Goal: Check status: Check status

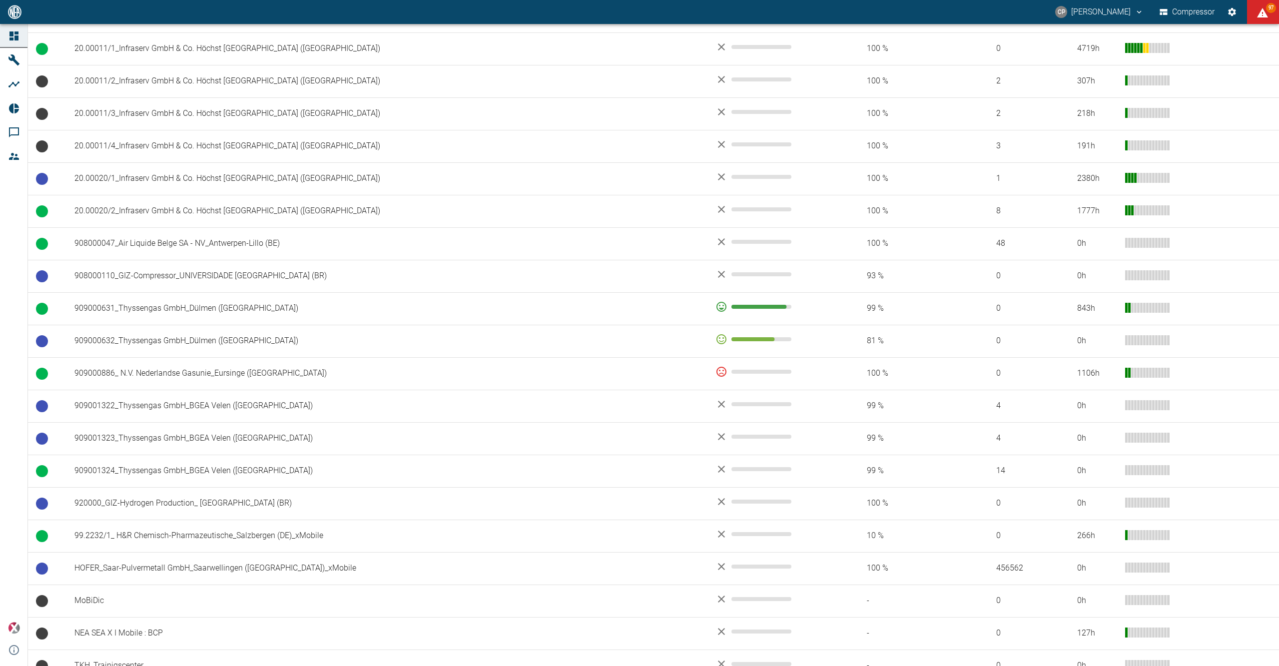
scroll to position [528, 0]
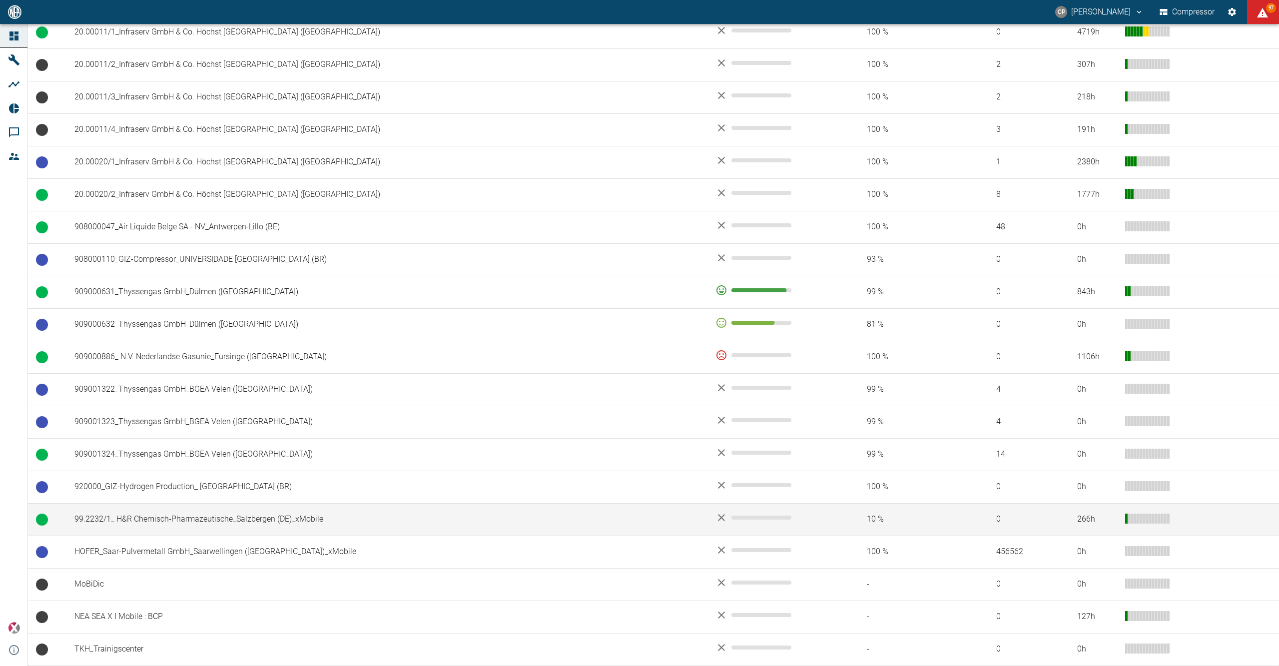
click at [186, 514] on td "99.2232/1_ H&R Chemisch-Pharmazeutische_Salzbergen (DE)_xMobile" at bounding box center [386, 519] width 641 height 32
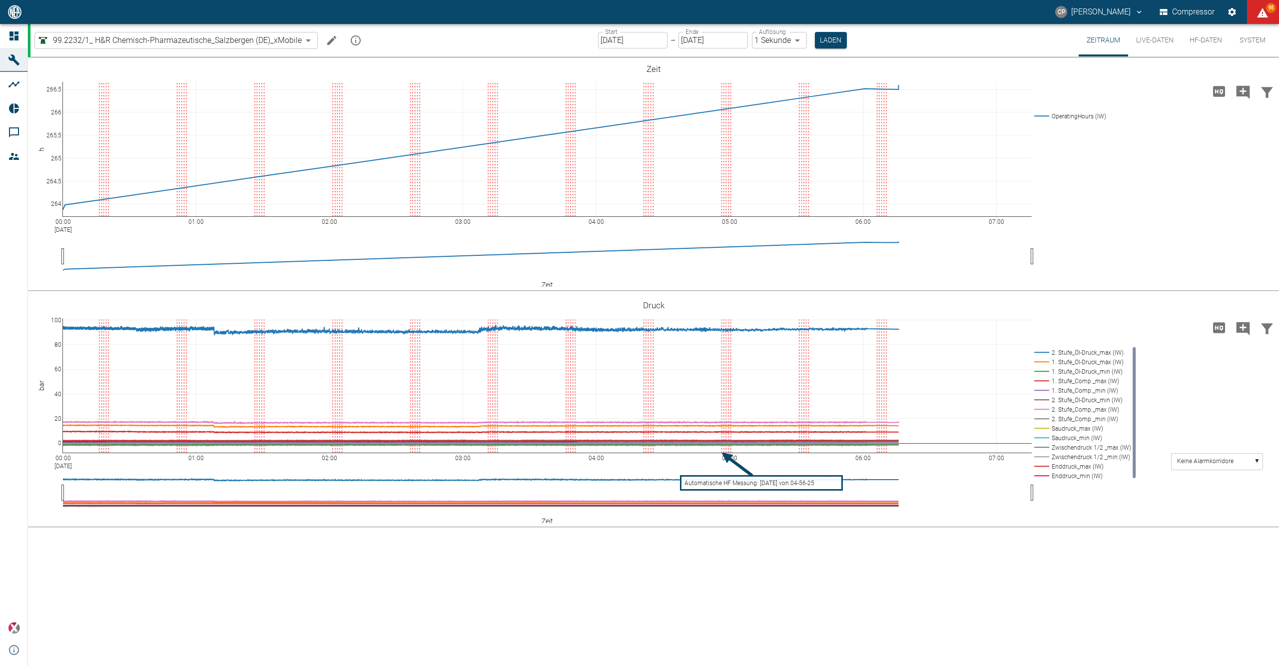
click at [328, 40] on icon "Machine bearbeiten" at bounding box center [332, 40] width 12 height 12
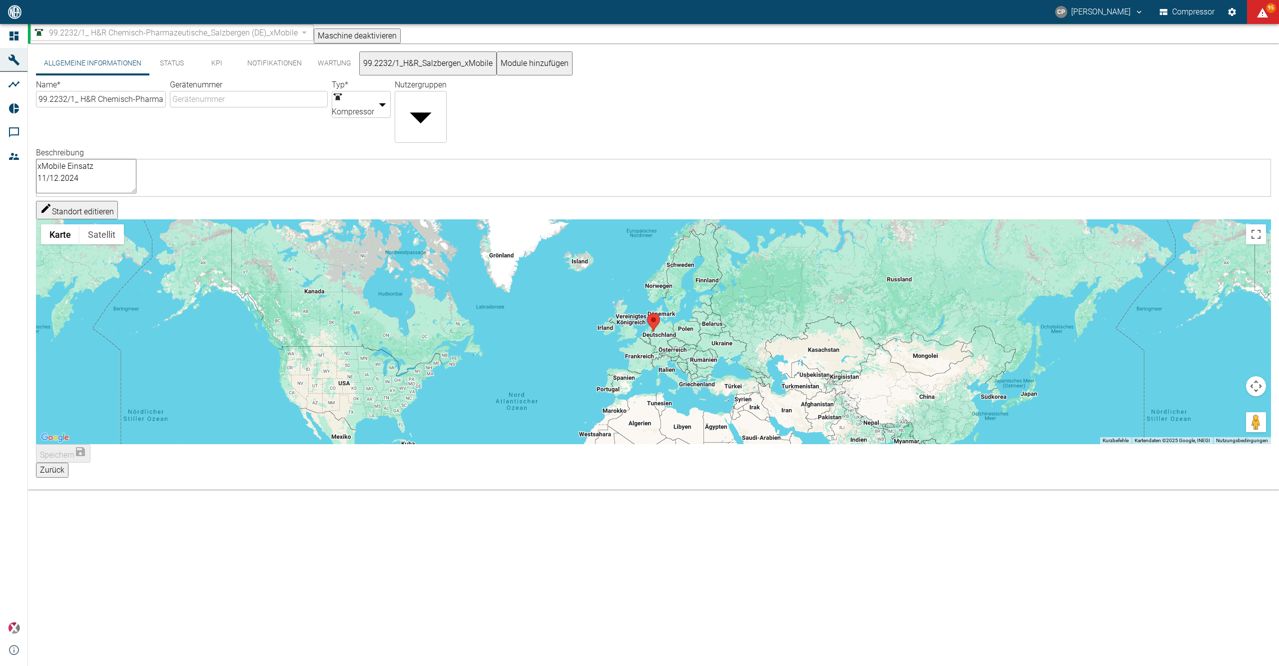
click at [400, 65] on button "99.2232/1_H&R_Salzbergen_xMobile" at bounding box center [427, 63] width 137 height 24
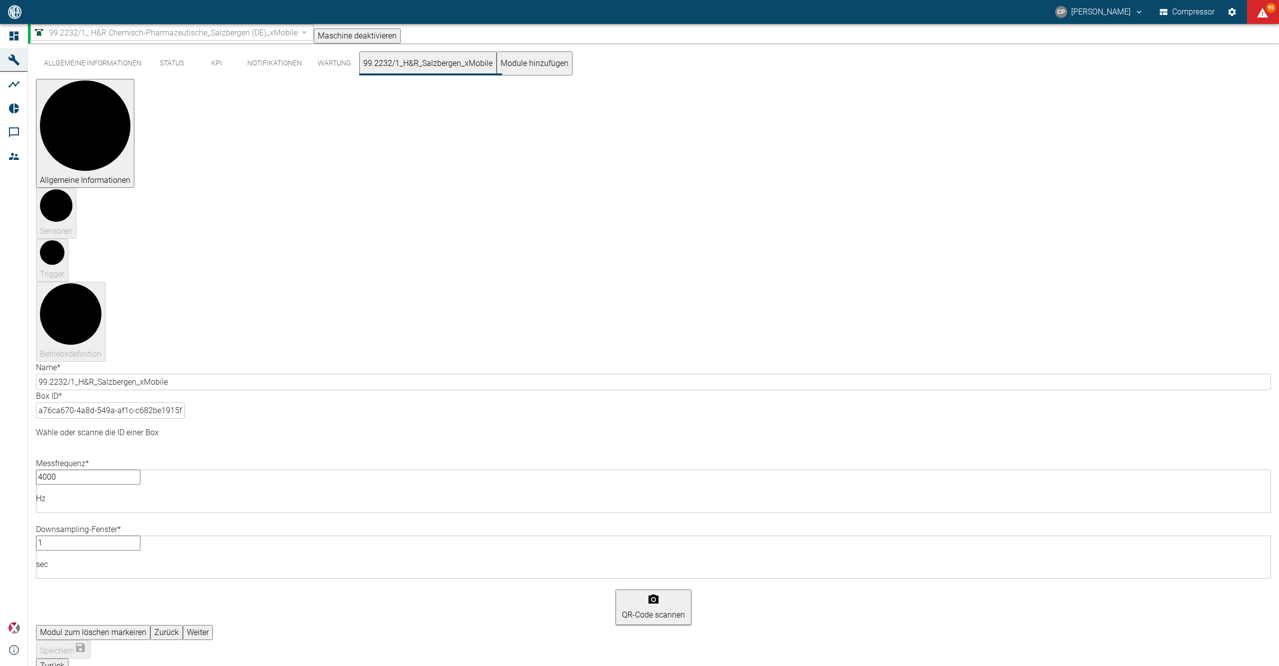
click at [213, 625] on button "Weiter" at bounding box center [198, 632] width 30 height 15
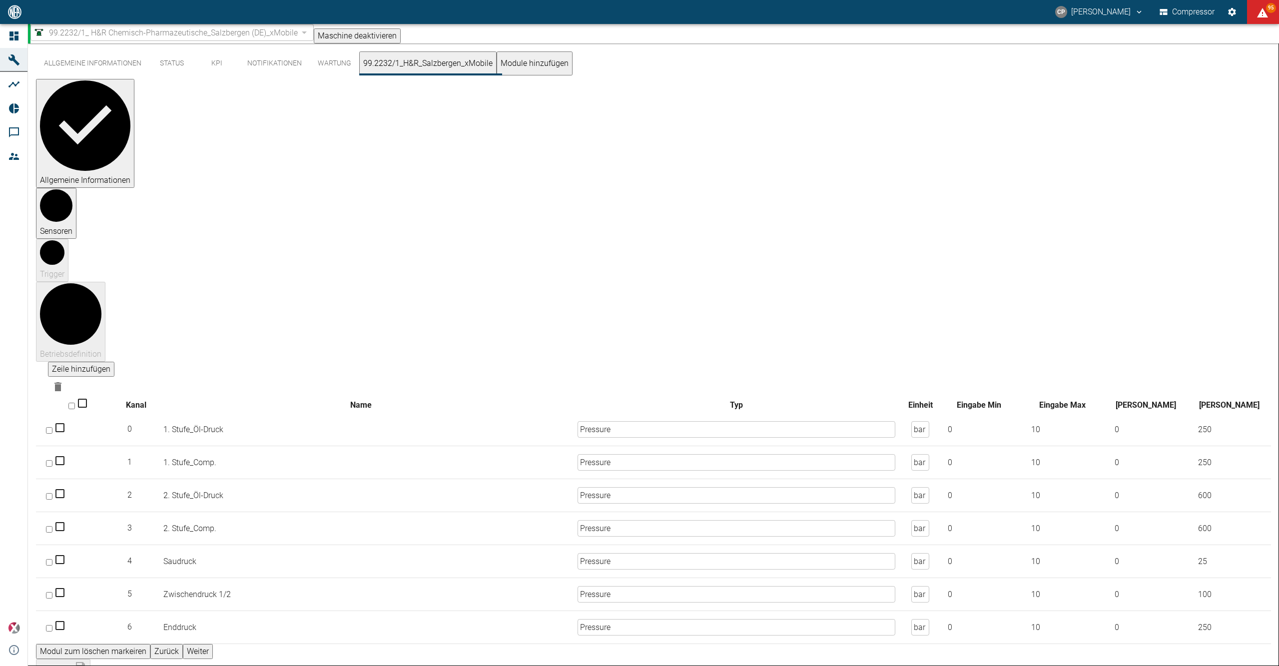
click at [213, 644] on button "Weiter" at bounding box center [198, 651] width 30 height 15
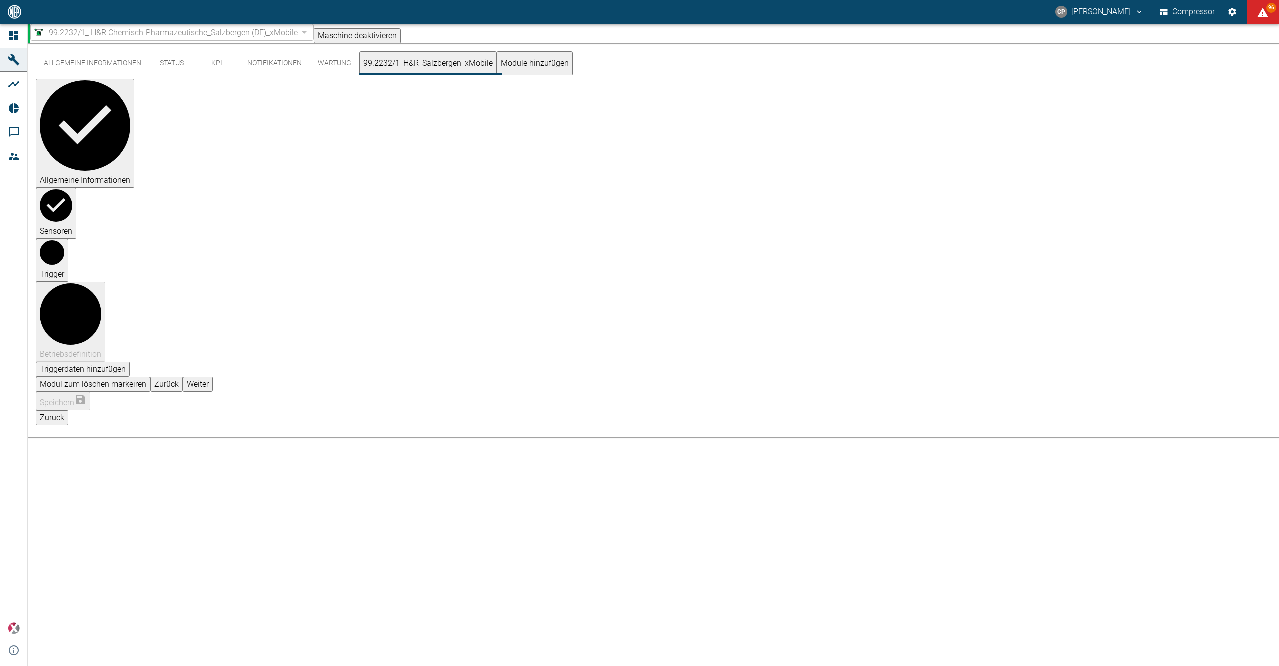
click at [213, 377] on button "Weiter" at bounding box center [198, 384] width 30 height 15
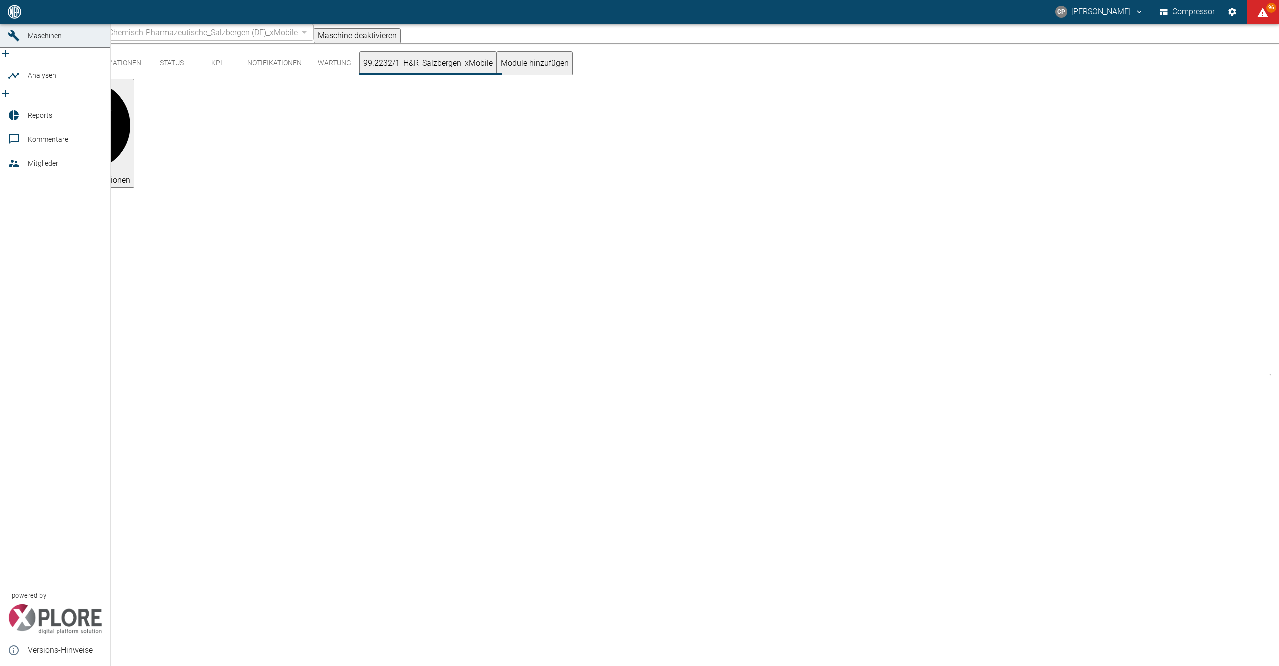
click at [9, 24] on link "Dashboard" at bounding box center [55, 12] width 110 height 24
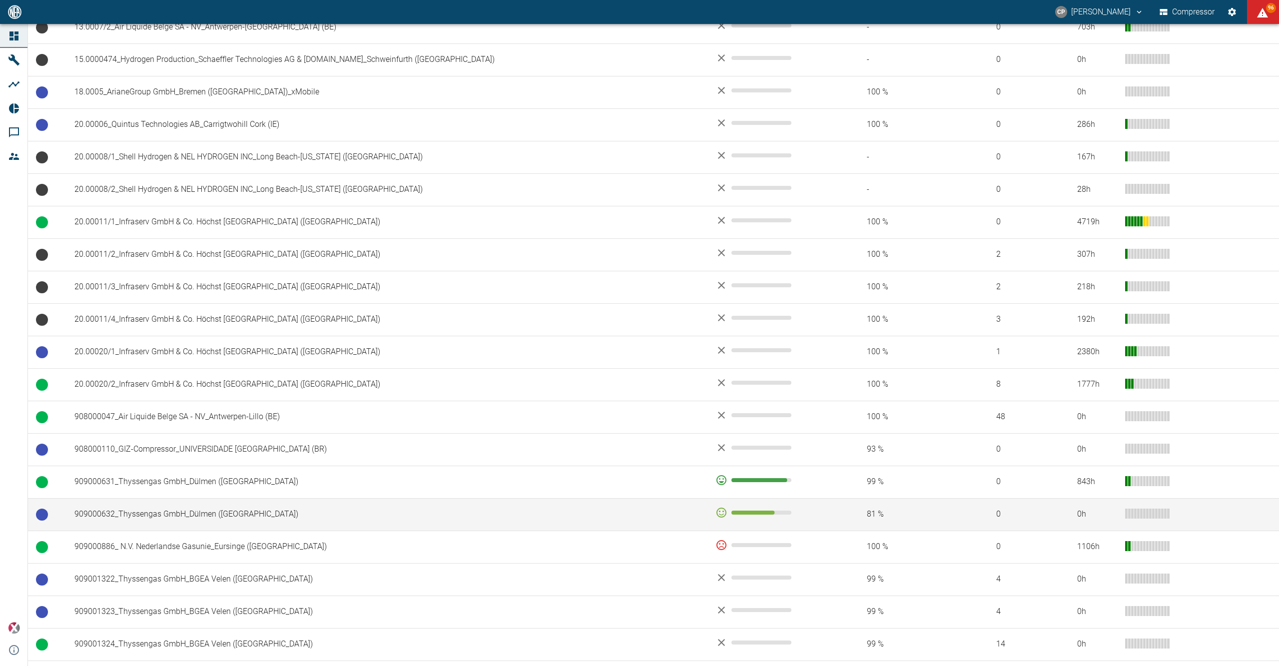
scroll to position [528, 0]
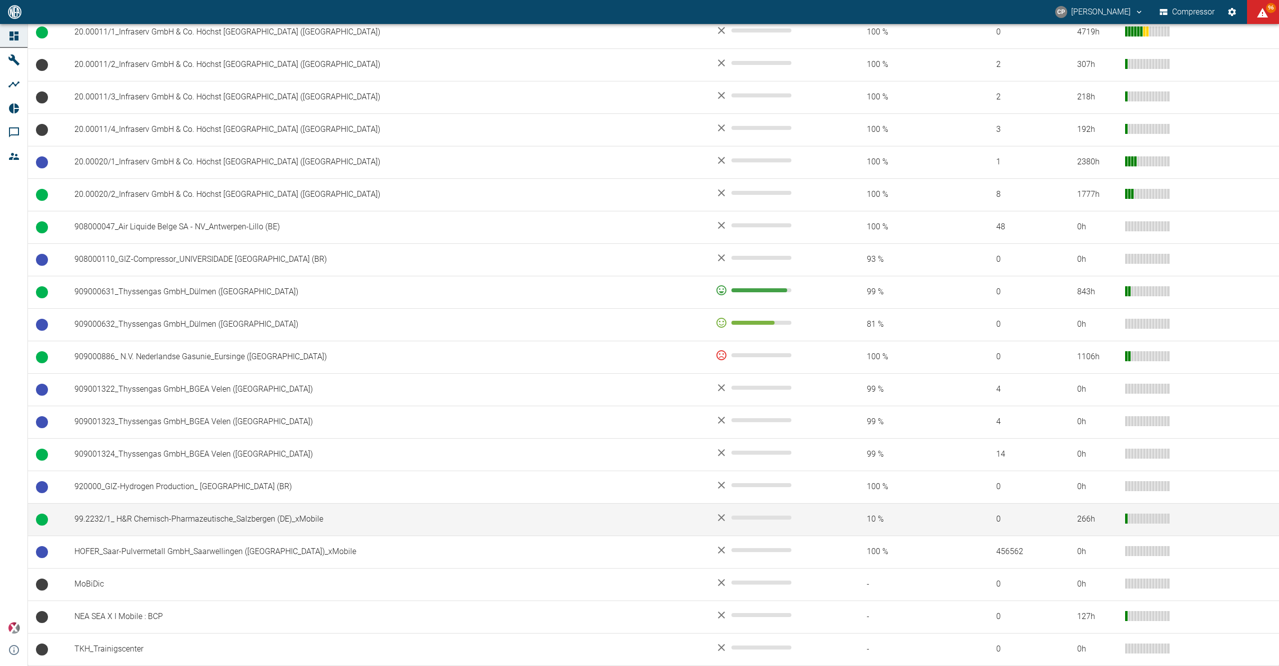
click at [244, 523] on td "99.2232/1_ H&R Chemisch-Pharmazeutische_Salzbergen (DE)_xMobile" at bounding box center [386, 519] width 641 height 32
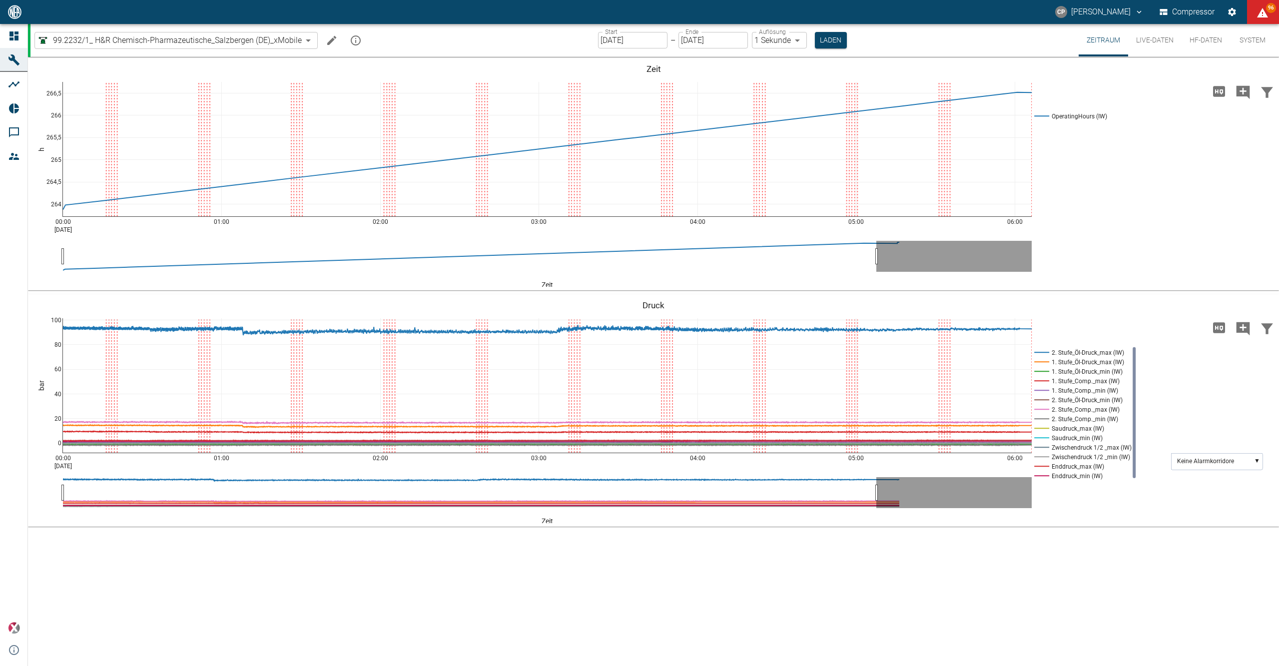
click at [634, 52] on div "Start [DATE] Start – Ende [DATE] Ende Auflösung 1 Sekunde 1sec Auflösung Laden" at bounding box center [722, 40] width 249 height 32
click at [634, 46] on input "[DATE]" at bounding box center [632, 40] width 69 height 16
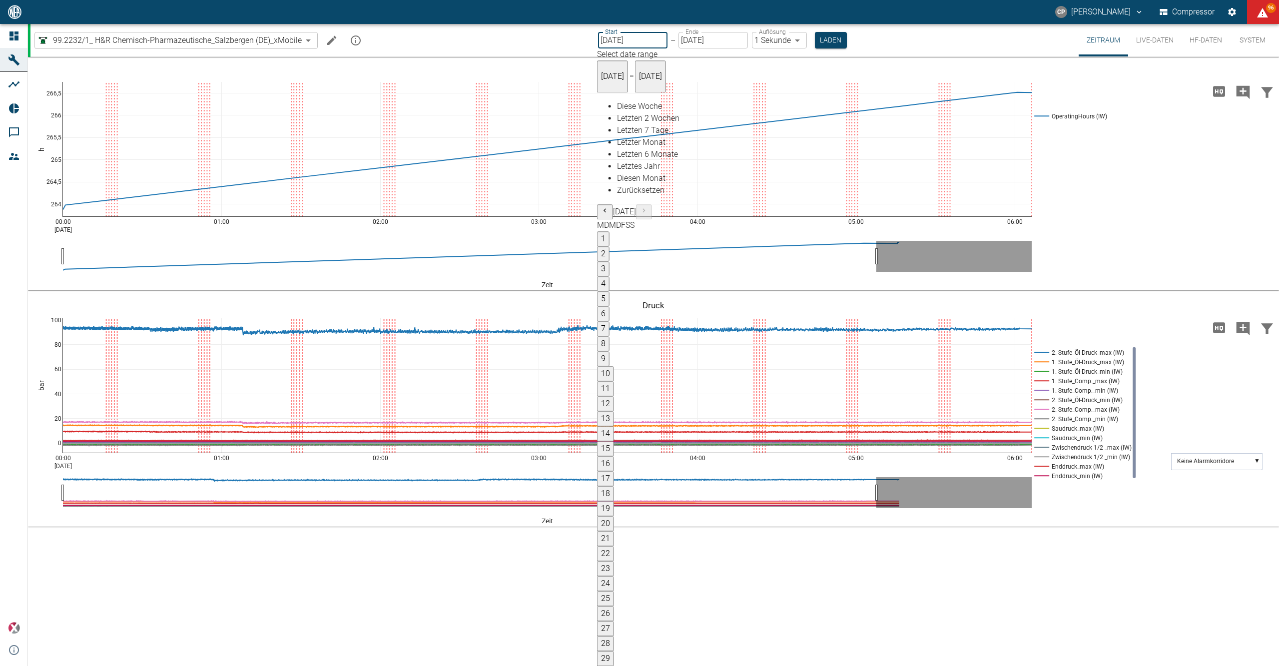
type input "[DATE]"
type input "2min"
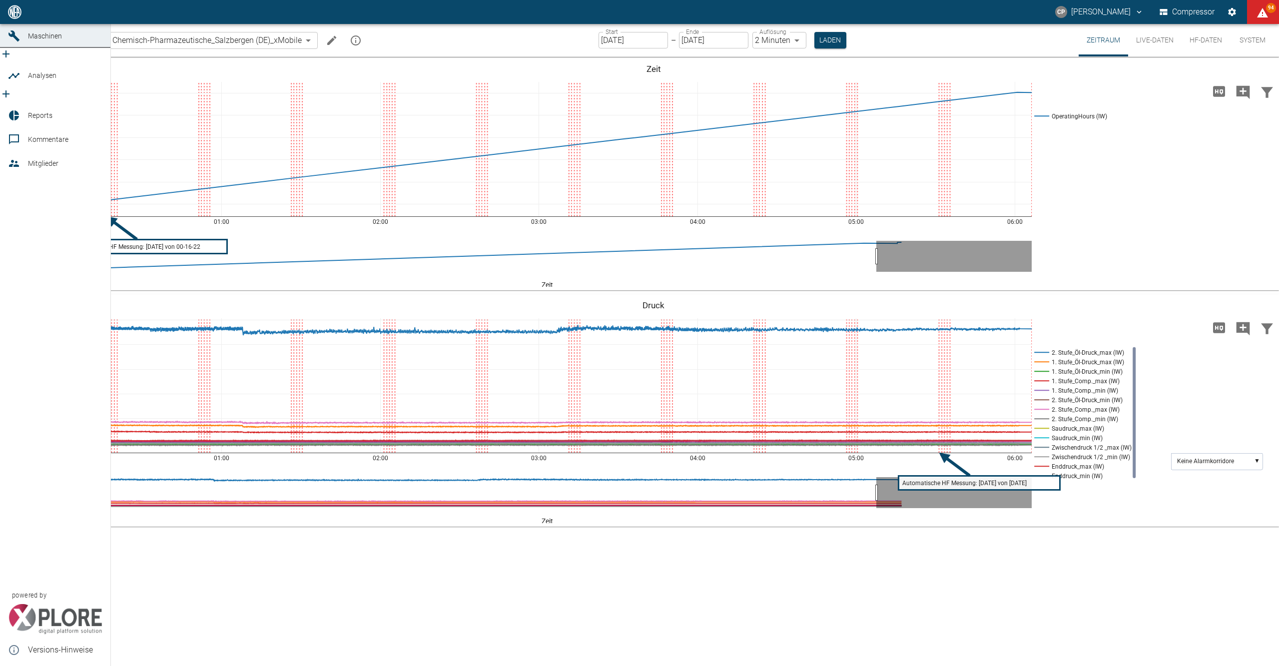
click at [29, 18] on span "Dashboard" at bounding box center [65, 12] width 74 height 12
